Goal: Check status: Check status

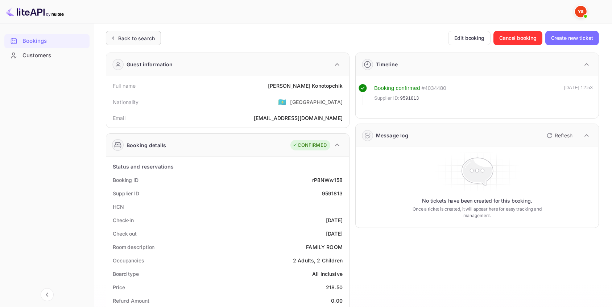
click at [140, 40] on div "Back to search" at bounding box center [136, 38] width 37 height 8
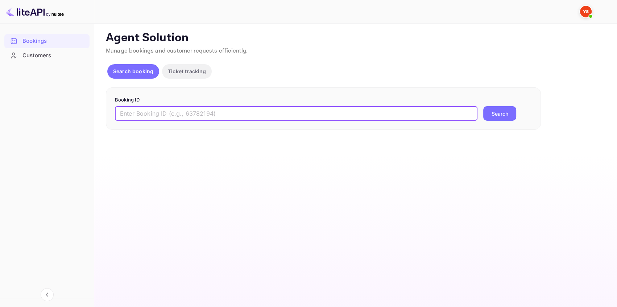
click at [133, 112] on input "text" at bounding box center [296, 113] width 363 height 15
paste input "8932894"
type input "8932894"
click at [504, 111] on button "Search" at bounding box center [499, 113] width 33 height 15
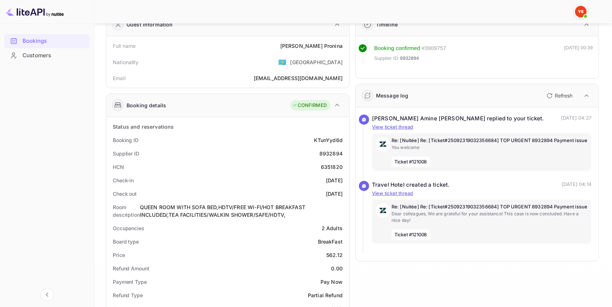
scroll to position [66, 0]
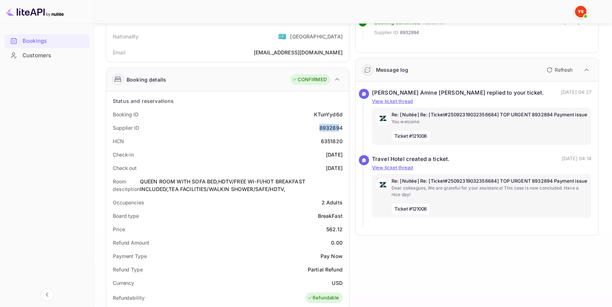
drag, startPoint x: 340, startPoint y: 126, endPoint x: 331, endPoint y: 127, distance: 9.1
click at [310, 127] on div "Supplier ID 8932894" at bounding box center [227, 127] width 237 height 13
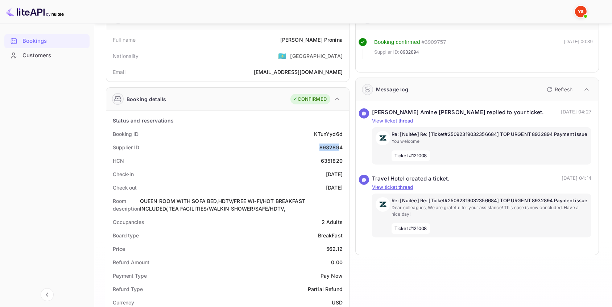
scroll to position [0, 0]
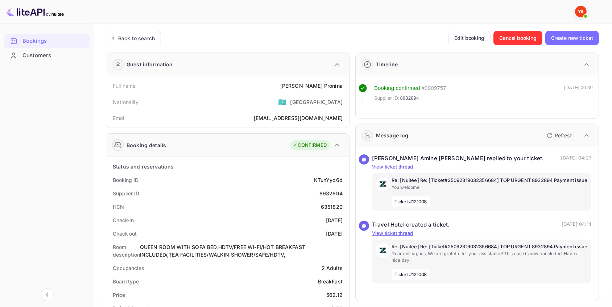
drag, startPoint x: 344, startPoint y: 192, endPoint x: 317, endPoint y: 192, distance: 27.6
click at [317, 192] on div "Supplier ID 8932894" at bounding box center [227, 193] width 237 height 13
drag, startPoint x: 346, startPoint y: 87, endPoint x: 303, endPoint y: 83, distance: 43.3
click at [305, 84] on div "Full name [PERSON_NAME]" at bounding box center [227, 85] width 237 height 13
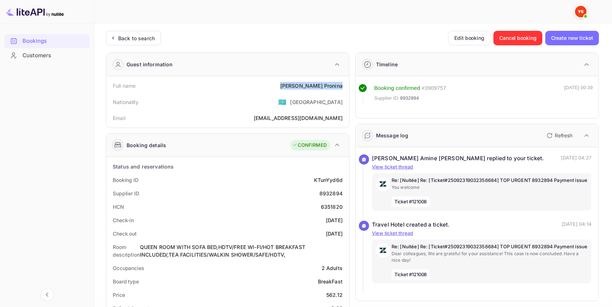
copy div "[PERSON_NAME]"
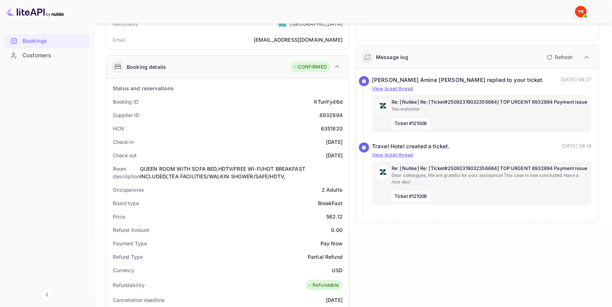
scroll to position [99, 0]
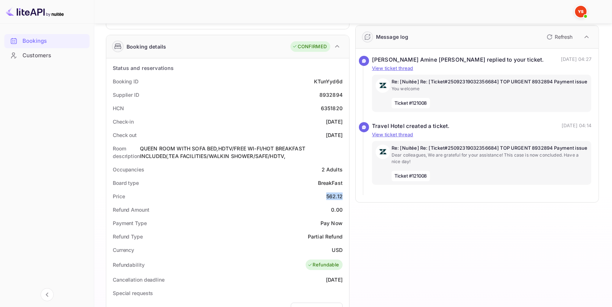
drag, startPoint x: 344, startPoint y: 197, endPoint x: 323, endPoint y: 197, distance: 21.4
click at [323, 197] on div "Price 562.12" at bounding box center [227, 196] width 237 height 13
copy div "562.12"
drag, startPoint x: 346, startPoint y: 250, endPoint x: 274, endPoint y: 257, distance: 72.5
click at [329, 252] on div "Currency USD" at bounding box center [227, 249] width 237 height 13
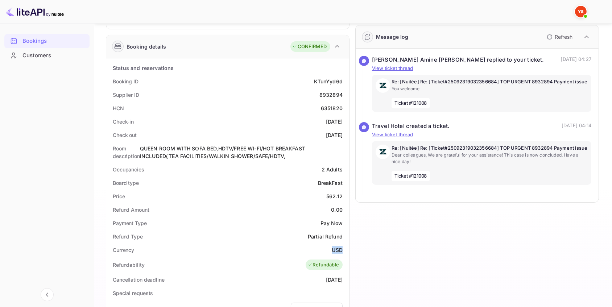
copy div "USD"
